Goal: Transaction & Acquisition: Purchase product/service

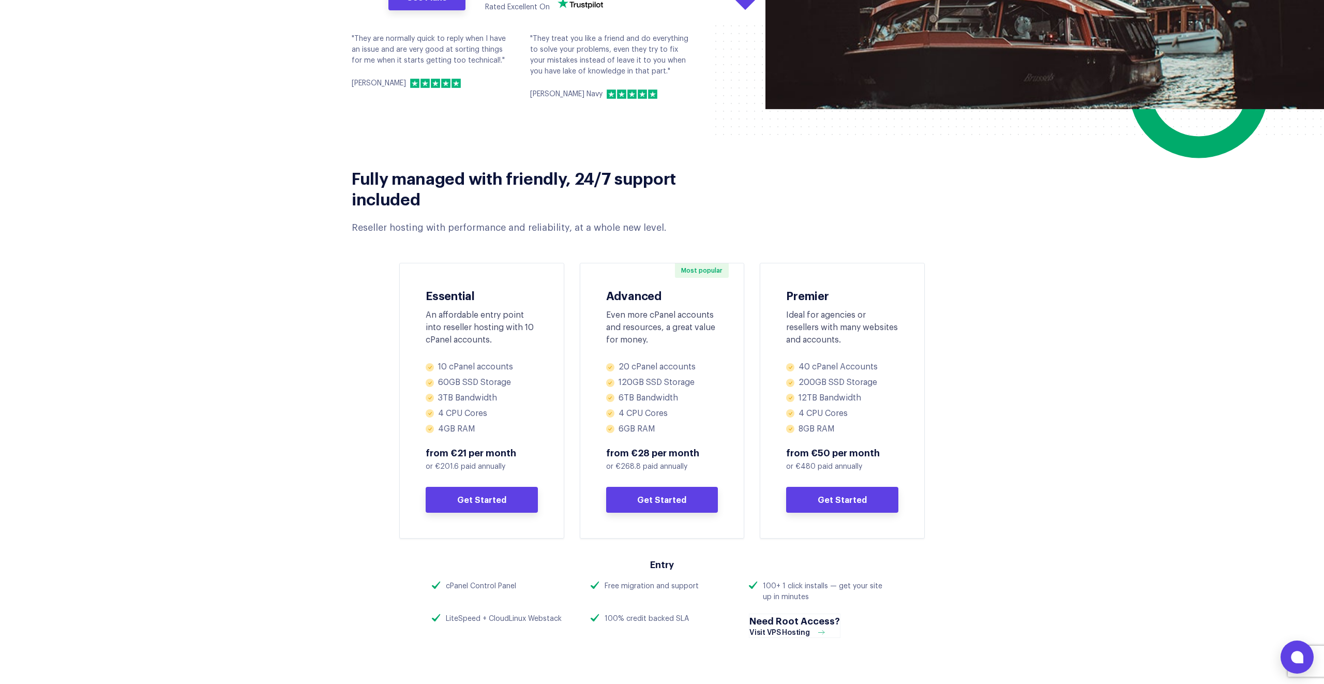
scroll to position [293, 0]
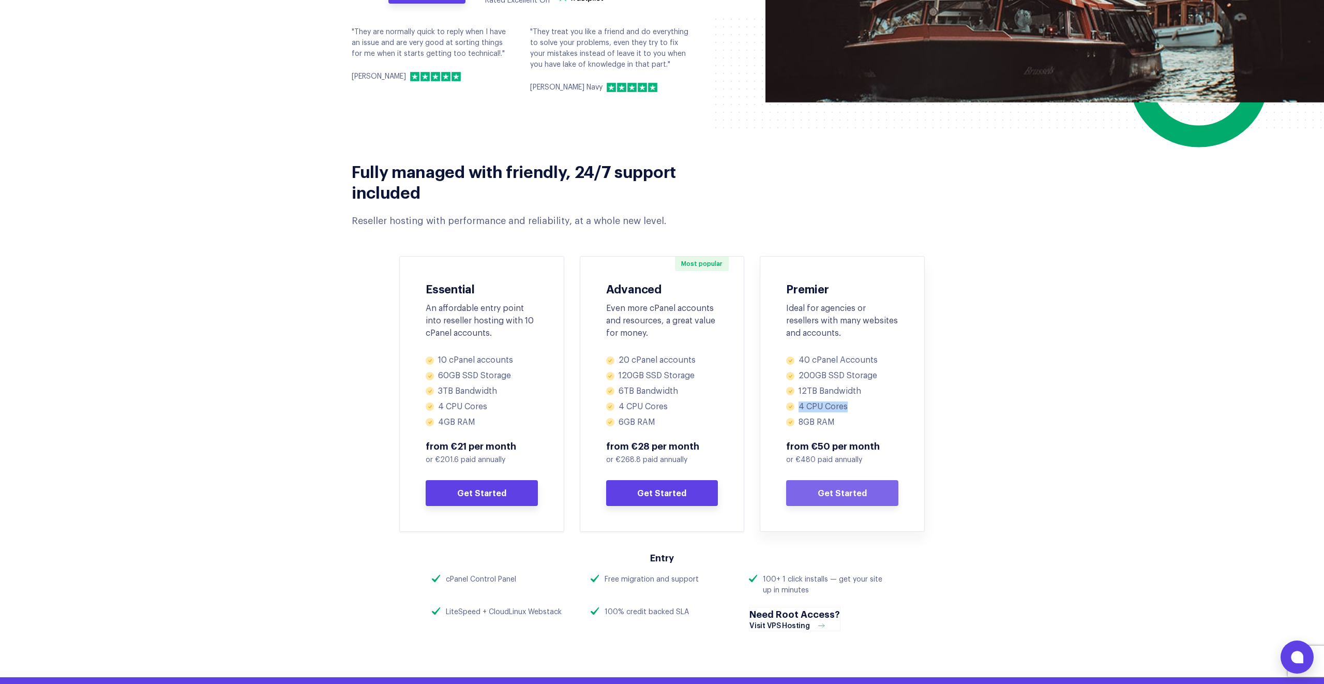
drag, startPoint x: 799, startPoint y: 407, endPoint x: 852, endPoint y: 405, distance: 52.8
click at [852, 405] on li "4 CPU Cores" at bounding box center [842, 406] width 112 height 11
drag, startPoint x: 797, startPoint y: 421, endPoint x: 834, endPoint y: 418, distance: 37.3
click at [834, 418] on li "8GB RAM" at bounding box center [842, 422] width 112 height 11
drag, startPoint x: 800, startPoint y: 355, endPoint x: 810, endPoint y: 358, distance: 10.2
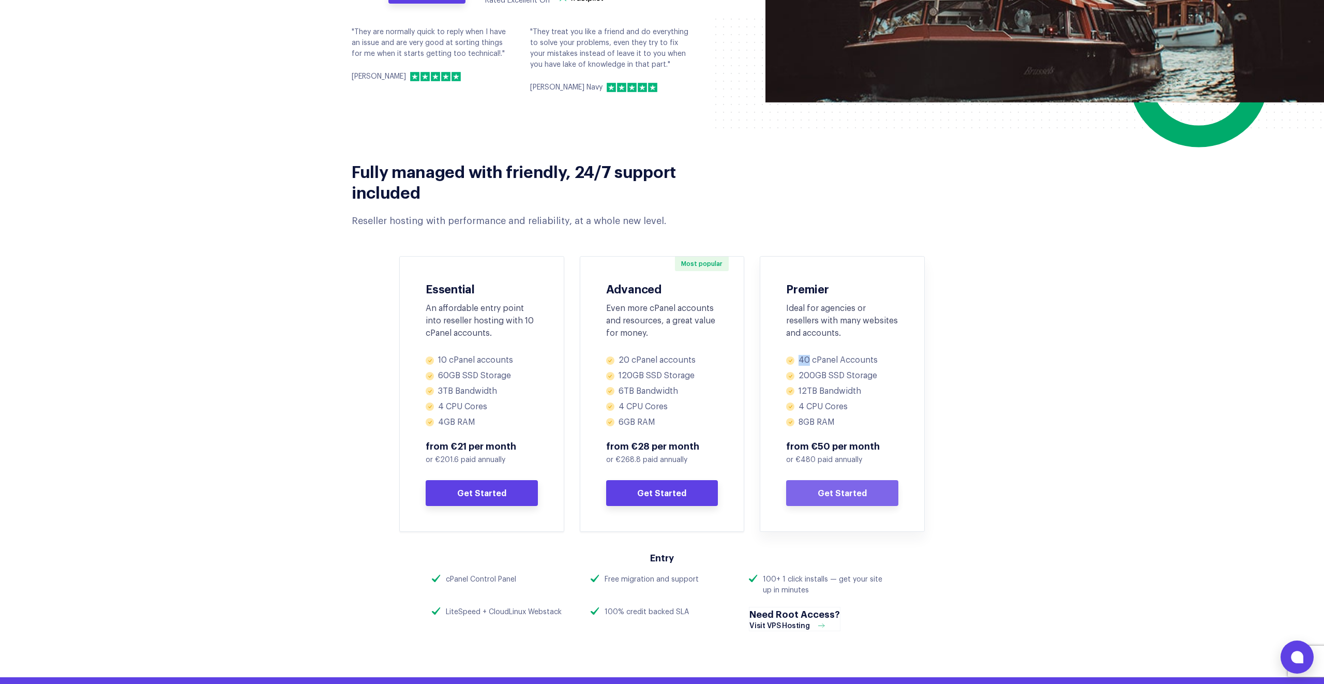
click at [810, 358] on li "40 cPanel Accounts" at bounding box center [842, 360] width 112 height 11
drag, startPoint x: 825, startPoint y: 362, endPoint x: 806, endPoint y: 360, distance: 18.2
click at [824, 362] on li "40 cPanel Accounts" at bounding box center [842, 360] width 112 height 11
drag, startPoint x: 800, startPoint y: 359, endPoint x: 877, endPoint y: 360, distance: 77.1
click at [877, 360] on li "40 cPanel Accounts" at bounding box center [842, 360] width 112 height 11
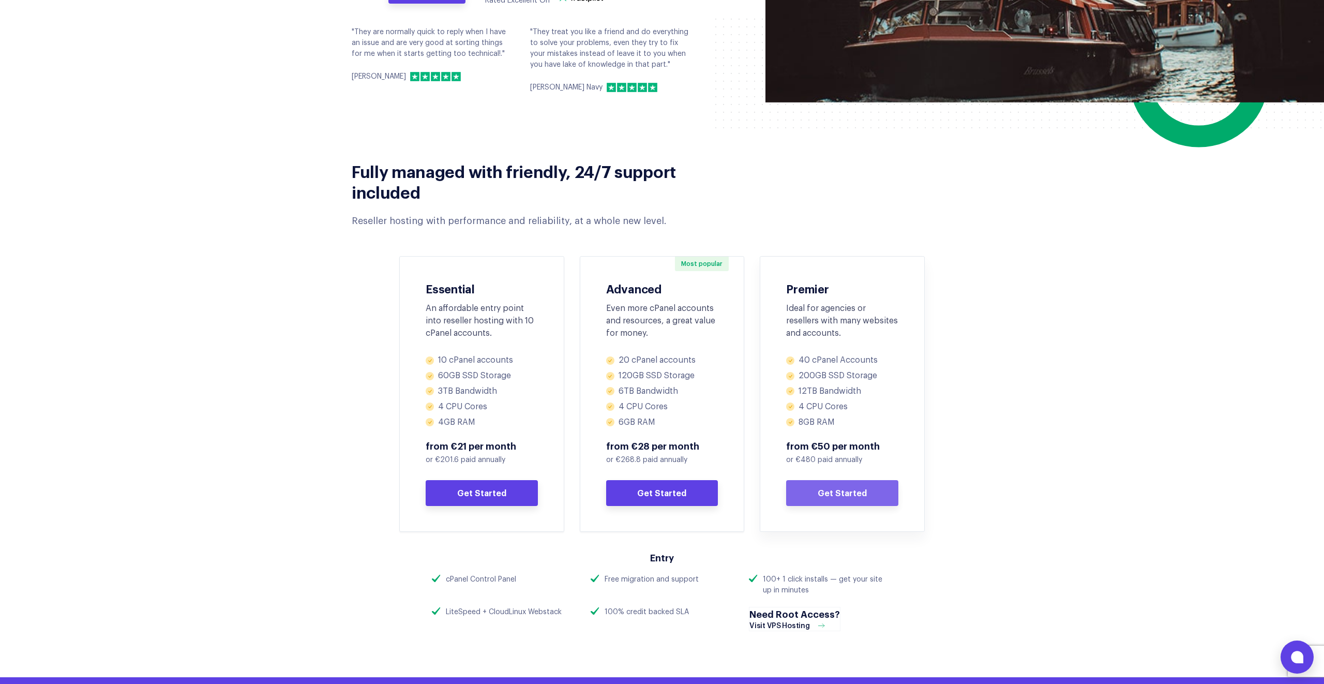
click at [948, 390] on div "Fully managed with friendly, 24/7 support included Reseller hosting with perfor…" at bounding box center [662, 345] width 652 height 391
drag, startPoint x: 801, startPoint y: 459, endPoint x: 815, endPoint y: 459, distance: 14.5
click at [815, 459] on p "or €480 paid annually" at bounding box center [842, 460] width 112 height 11
click at [1066, 307] on section "Fully managed with friendly, 24/7 support included Reseller hosting with perfor…" at bounding box center [662, 345] width 1324 height 391
